Goal: Check status: Check status

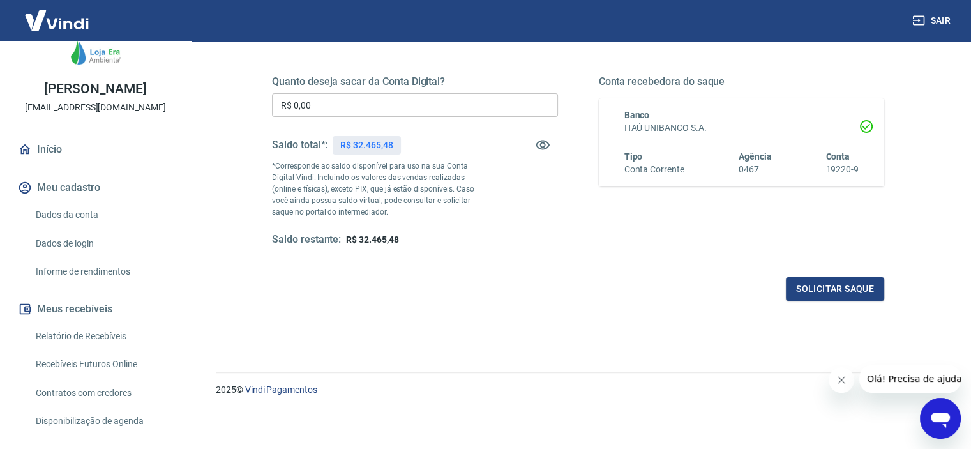
scroll to position [217, 0]
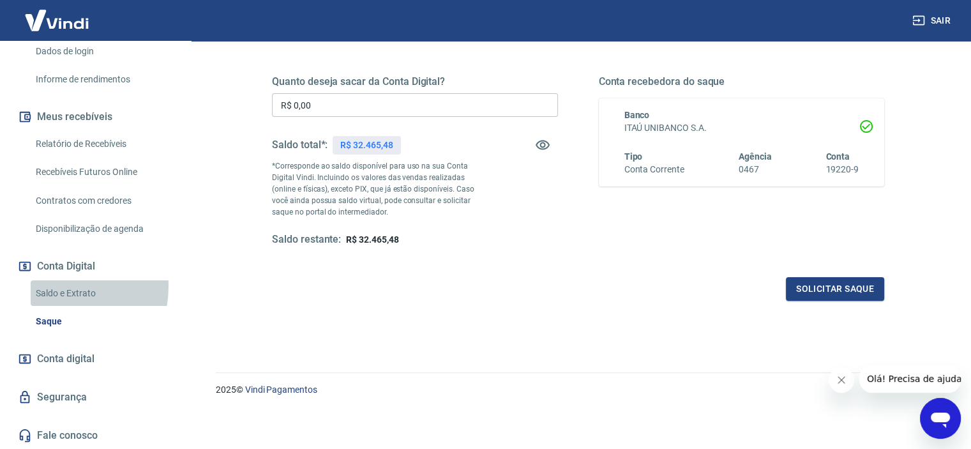
click at [54, 286] on link "Saldo e Extrato" at bounding box center [103, 293] width 145 height 26
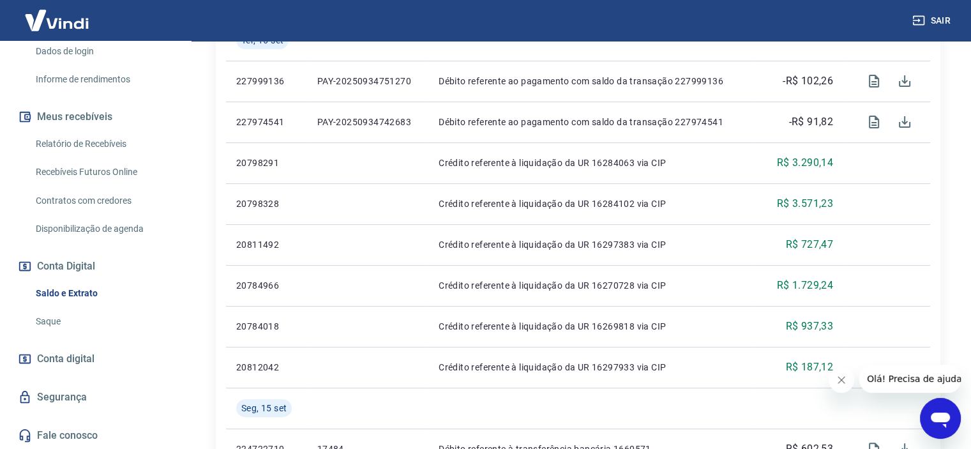
scroll to position [326, 0]
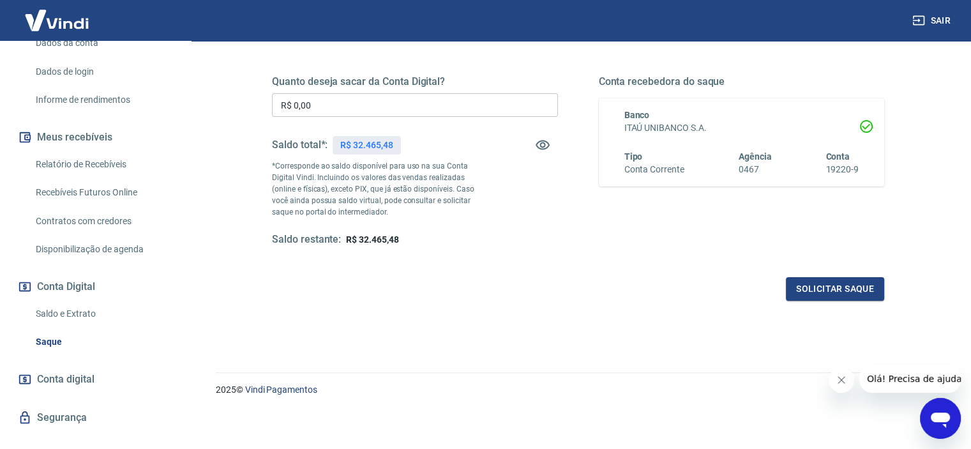
scroll to position [217, 0]
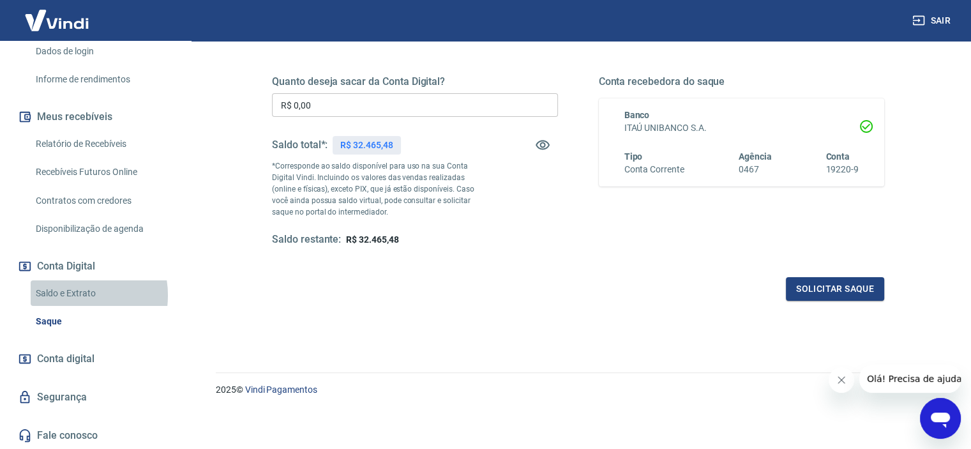
click at [70, 295] on link "Saldo e Extrato" at bounding box center [103, 293] width 145 height 26
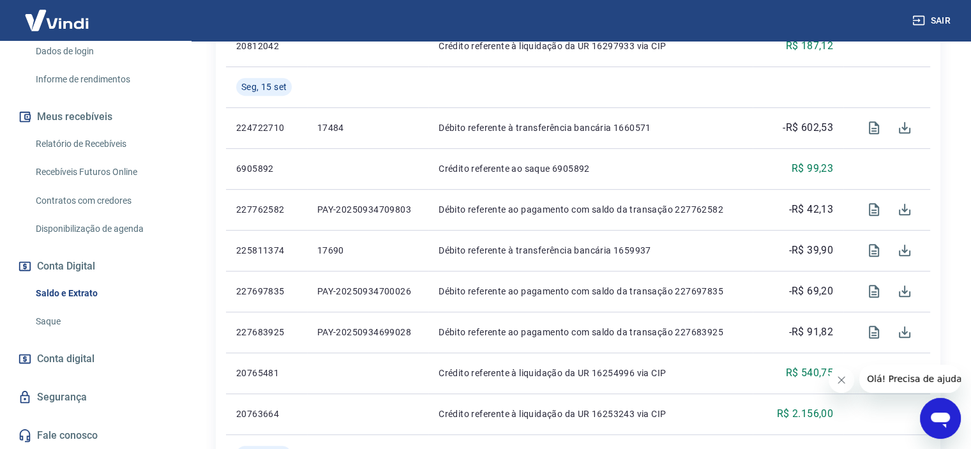
scroll to position [695, 0]
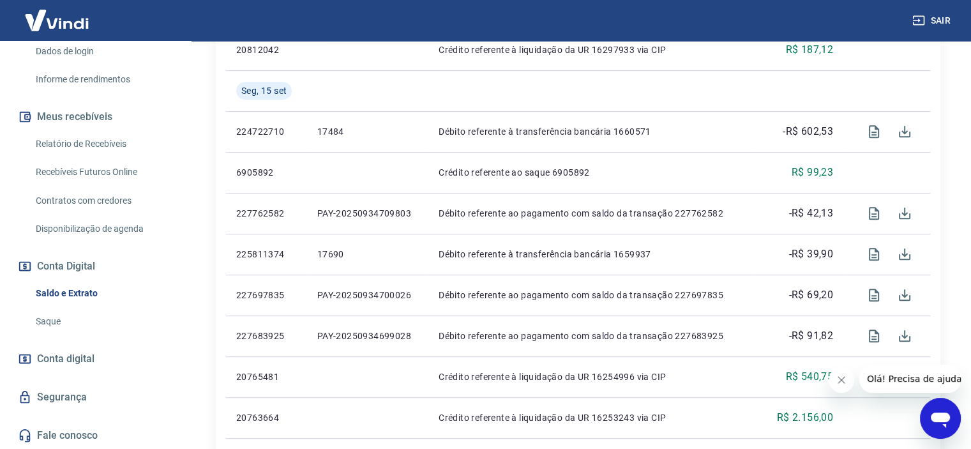
click at [844, 380] on icon "Fechar mensagem da empresa" at bounding box center [842, 380] width 10 height 10
